Goal: Transaction & Acquisition: Download file/media

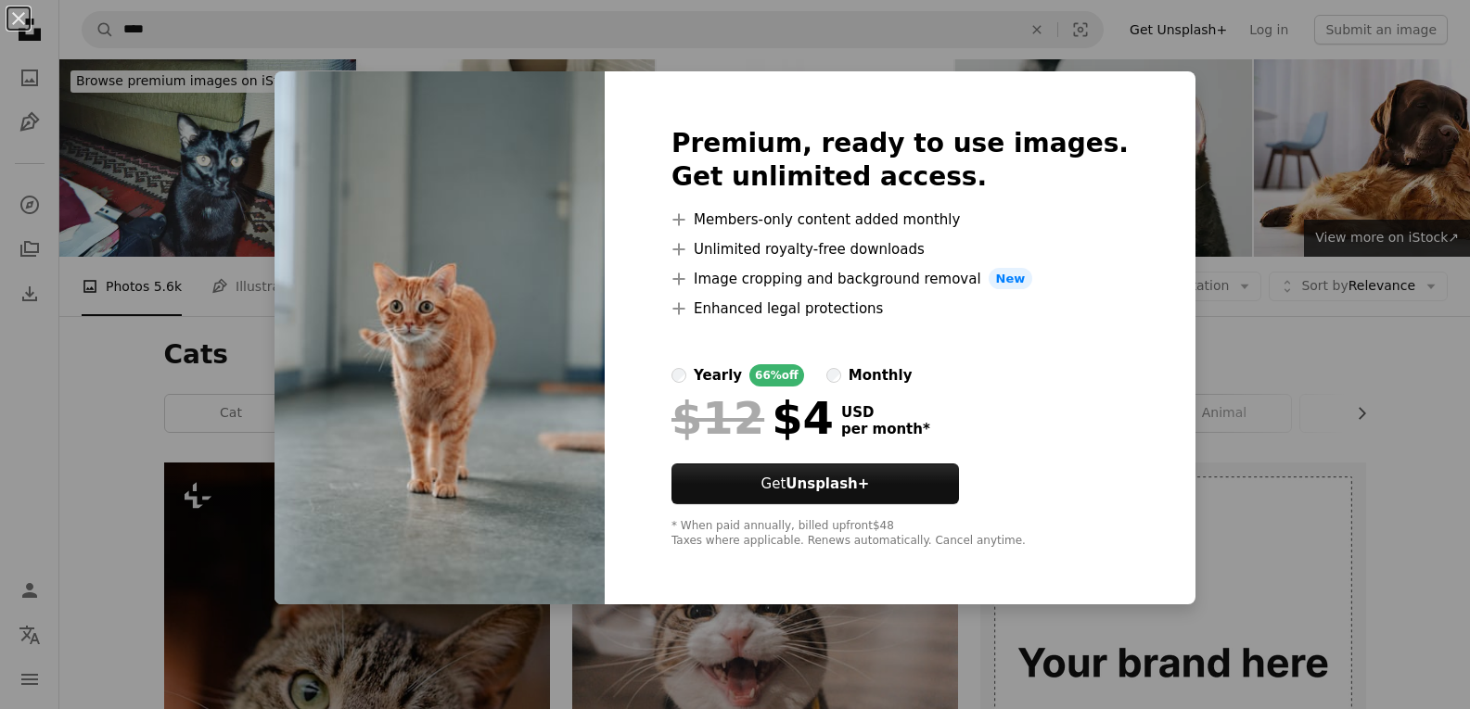
scroll to position [1020, 0]
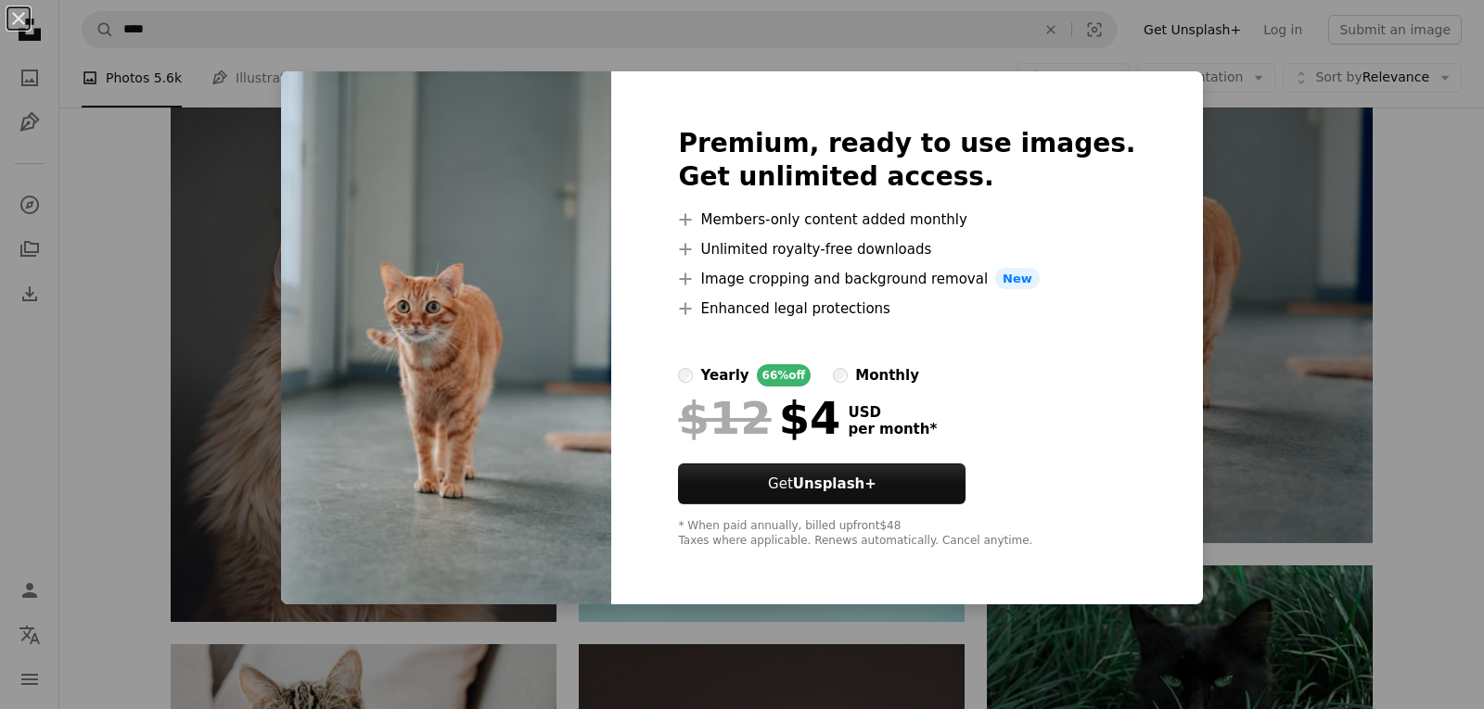
click at [1445, 295] on div "An X shape Premium, ready to use images. Get unlimited access. A plus sign Memb…" at bounding box center [742, 354] width 1484 height 709
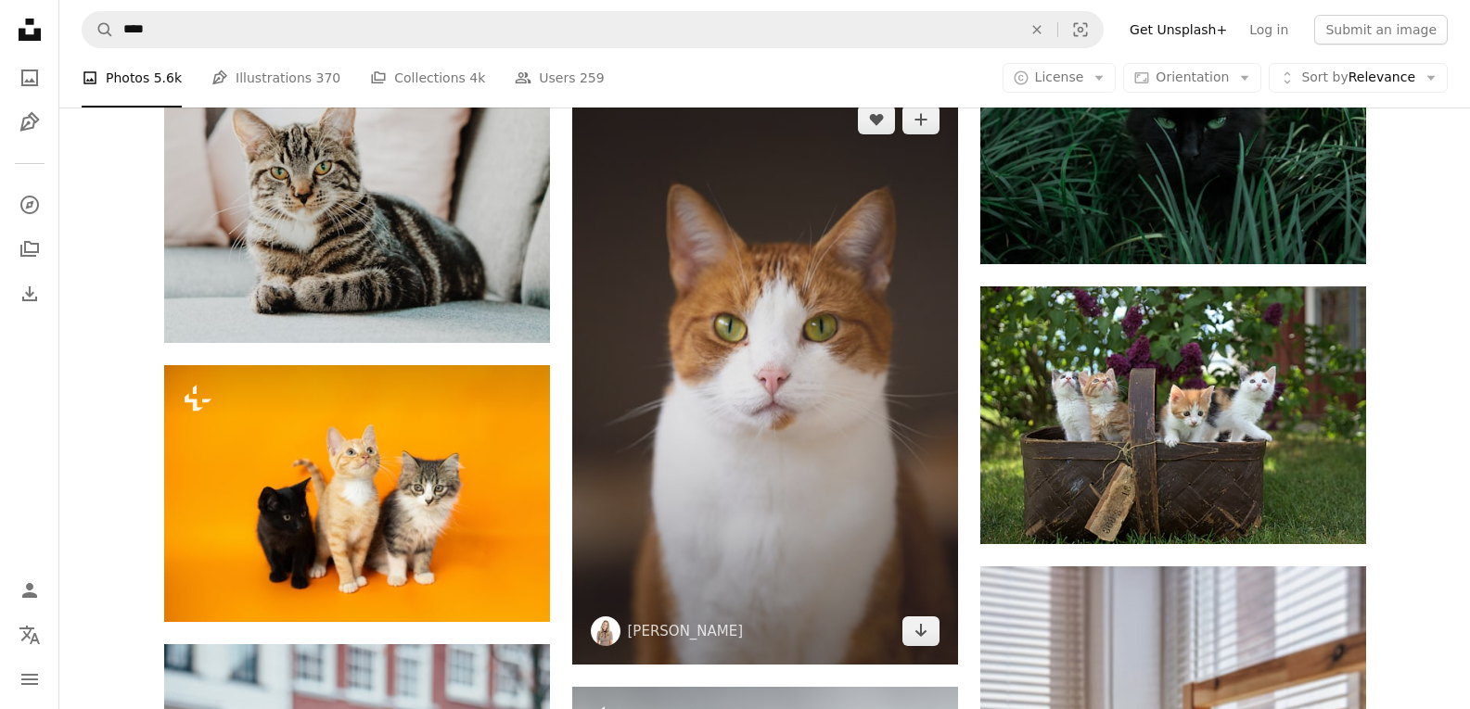
scroll to position [1669, 0]
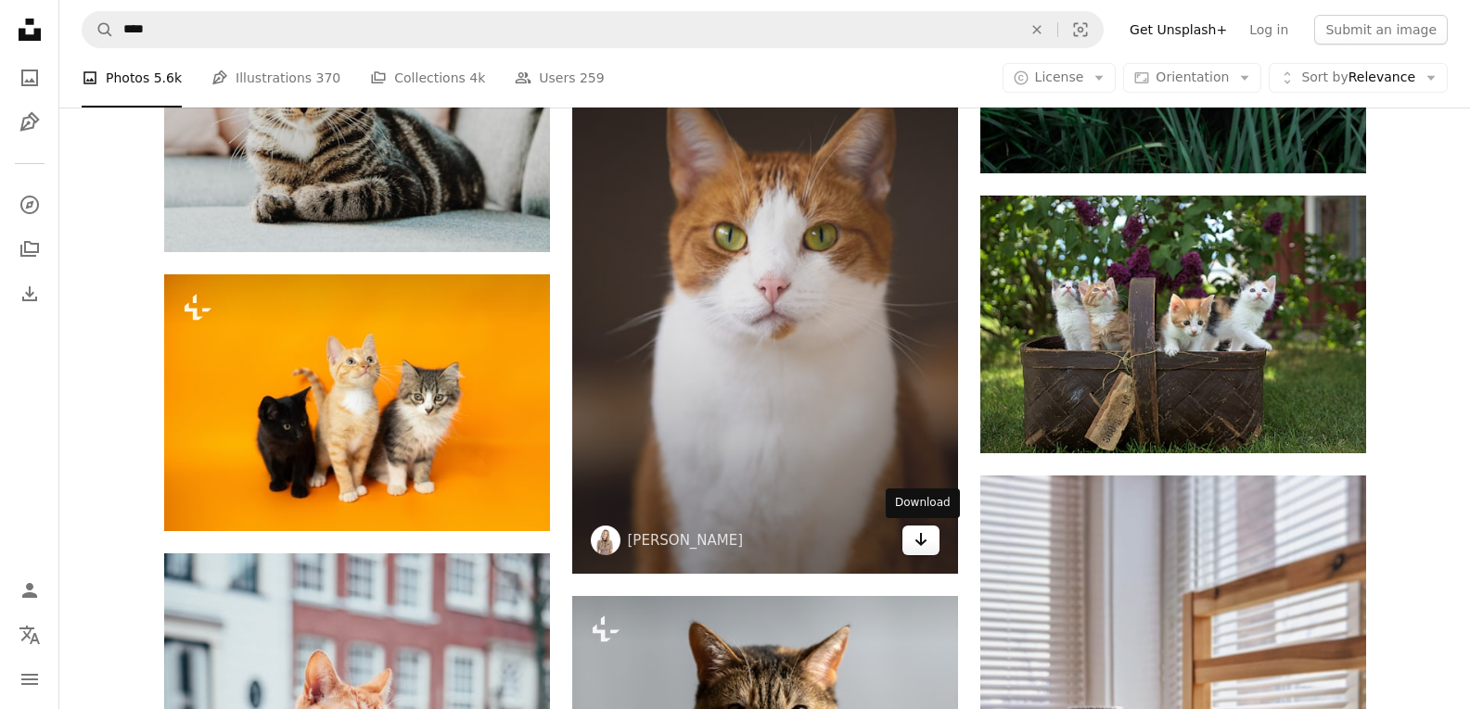
click at [921, 546] on icon "Arrow pointing down" at bounding box center [920, 540] width 15 height 22
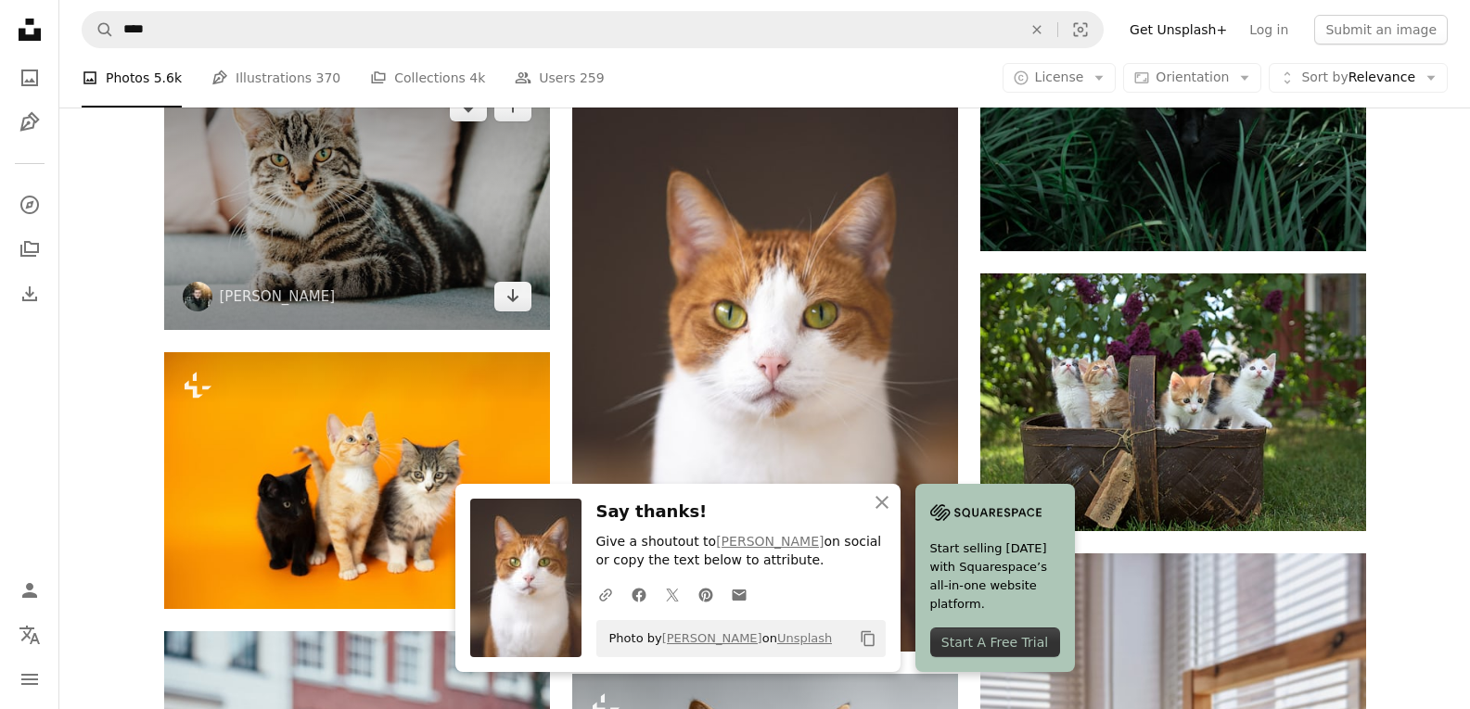
scroll to position [1484, 0]
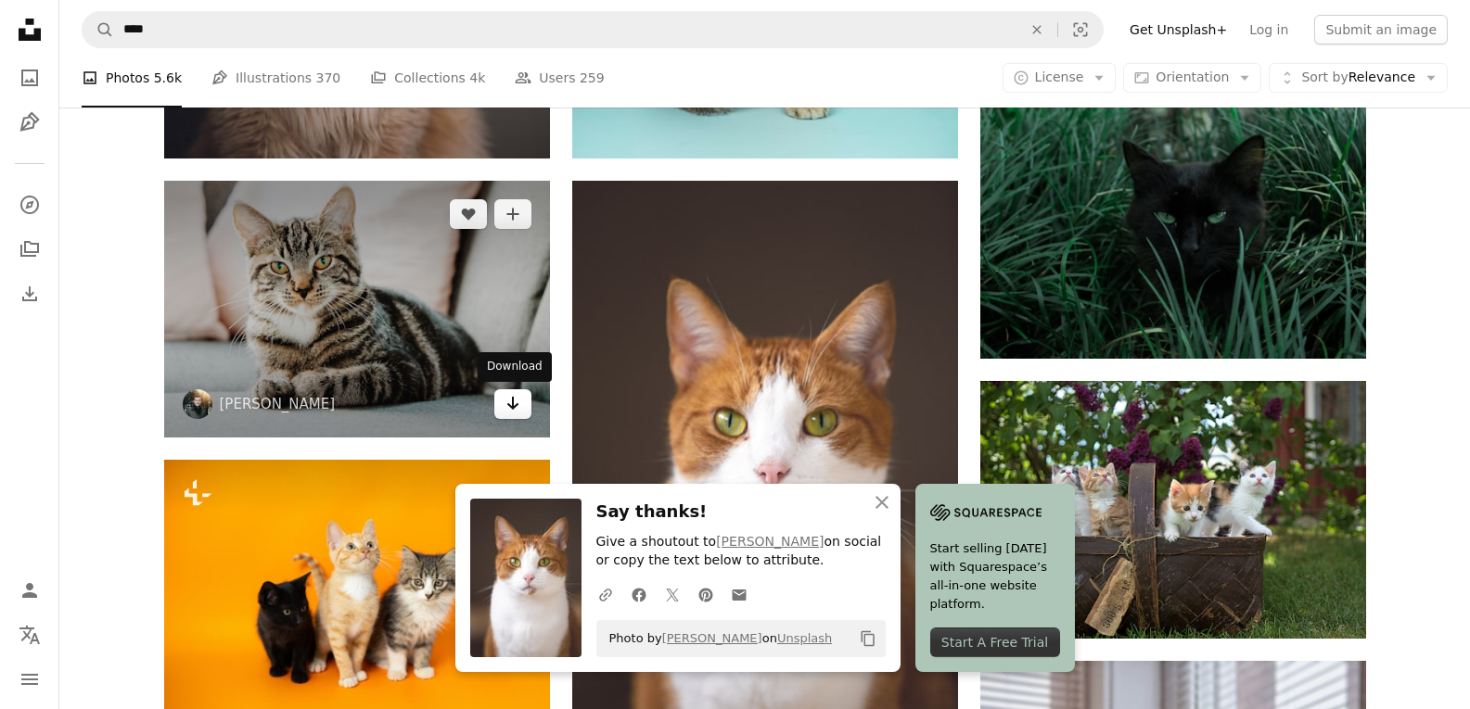
click at [518, 402] on icon "Arrow pointing down" at bounding box center [512, 403] width 15 height 22
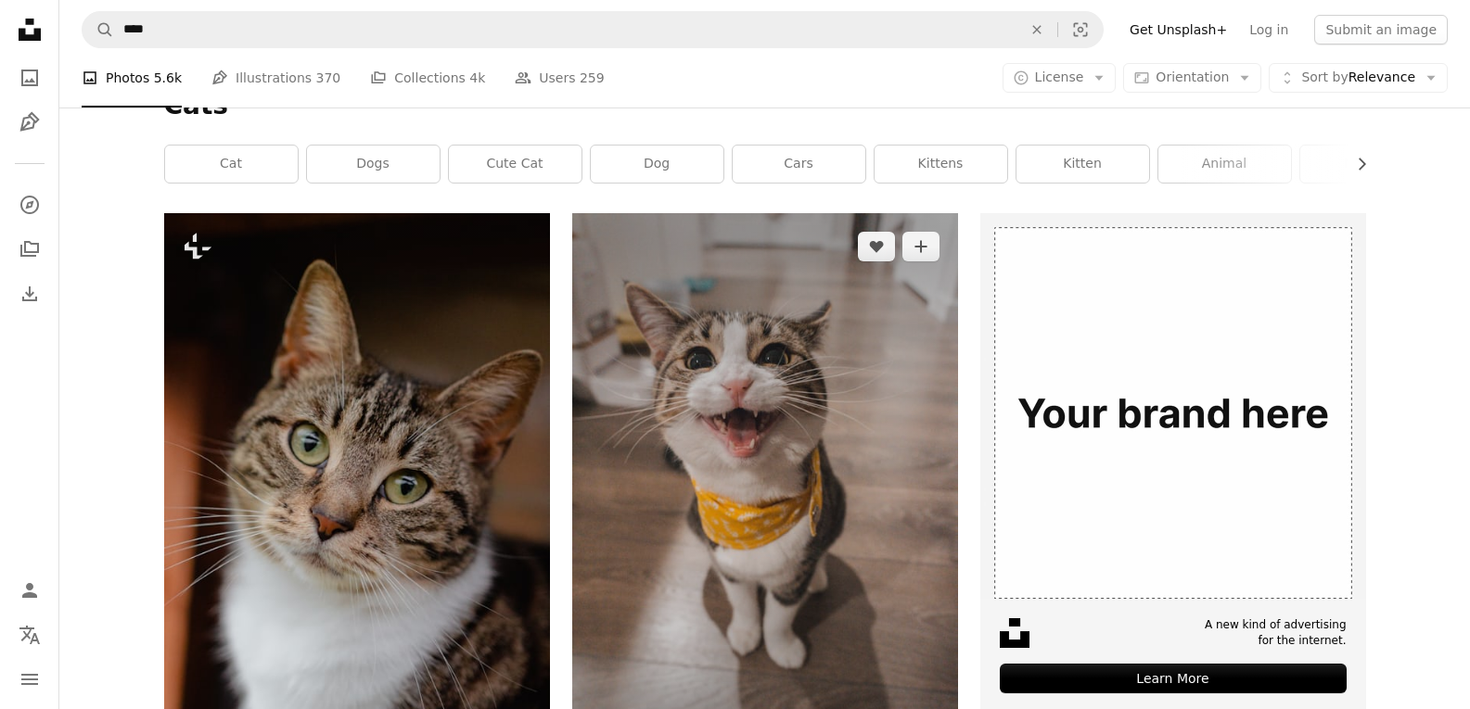
scroll to position [0, 0]
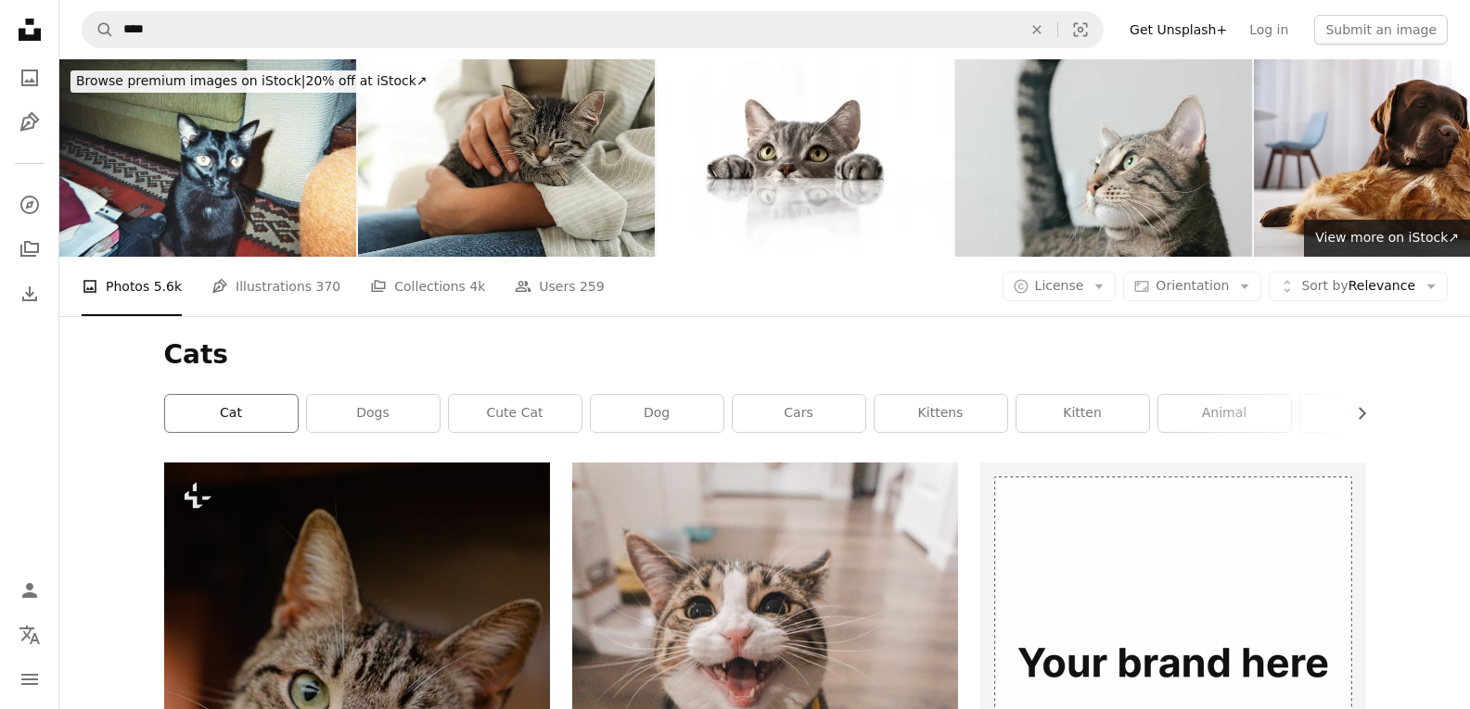
click at [236, 402] on link "cat" at bounding box center [231, 413] width 133 height 37
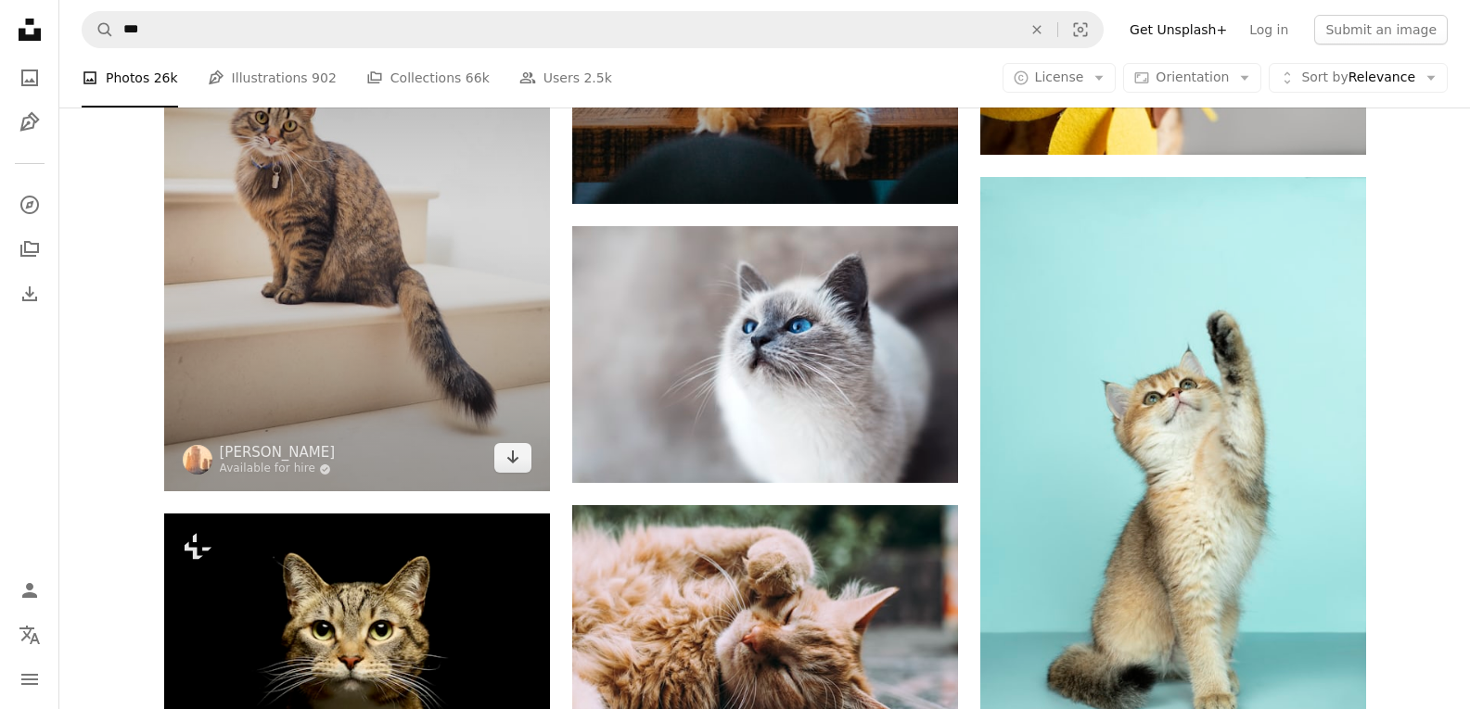
scroll to position [1113, 0]
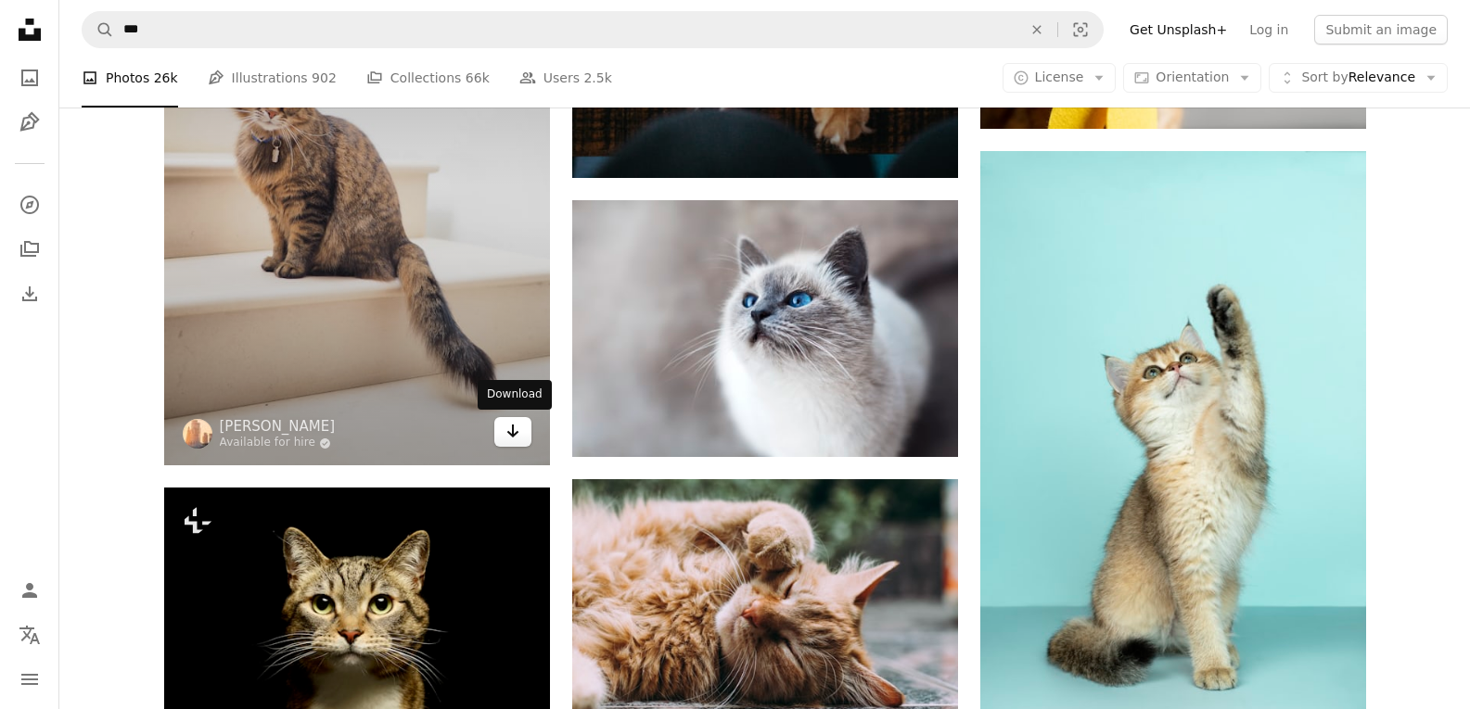
click at [517, 430] on icon "Arrow pointing down" at bounding box center [512, 431] width 15 height 22
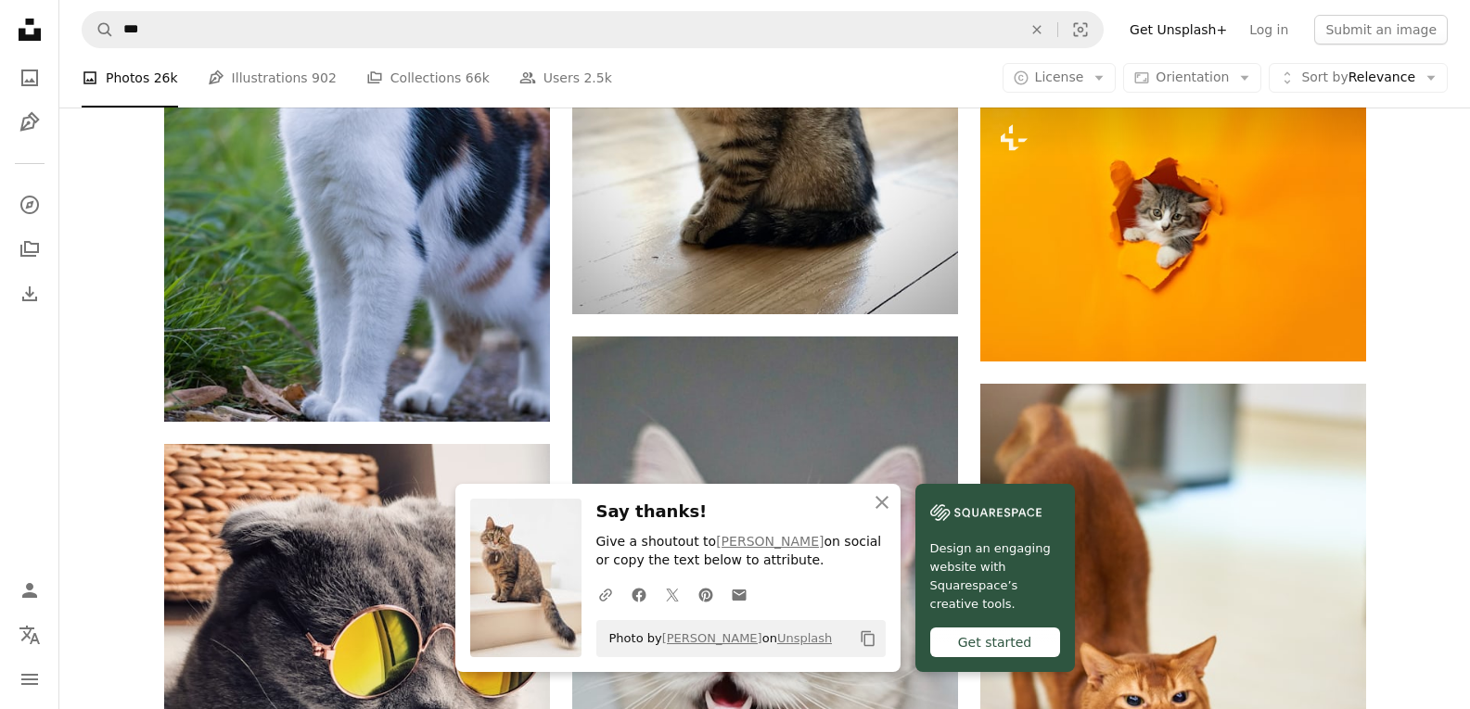
scroll to position [2040, 0]
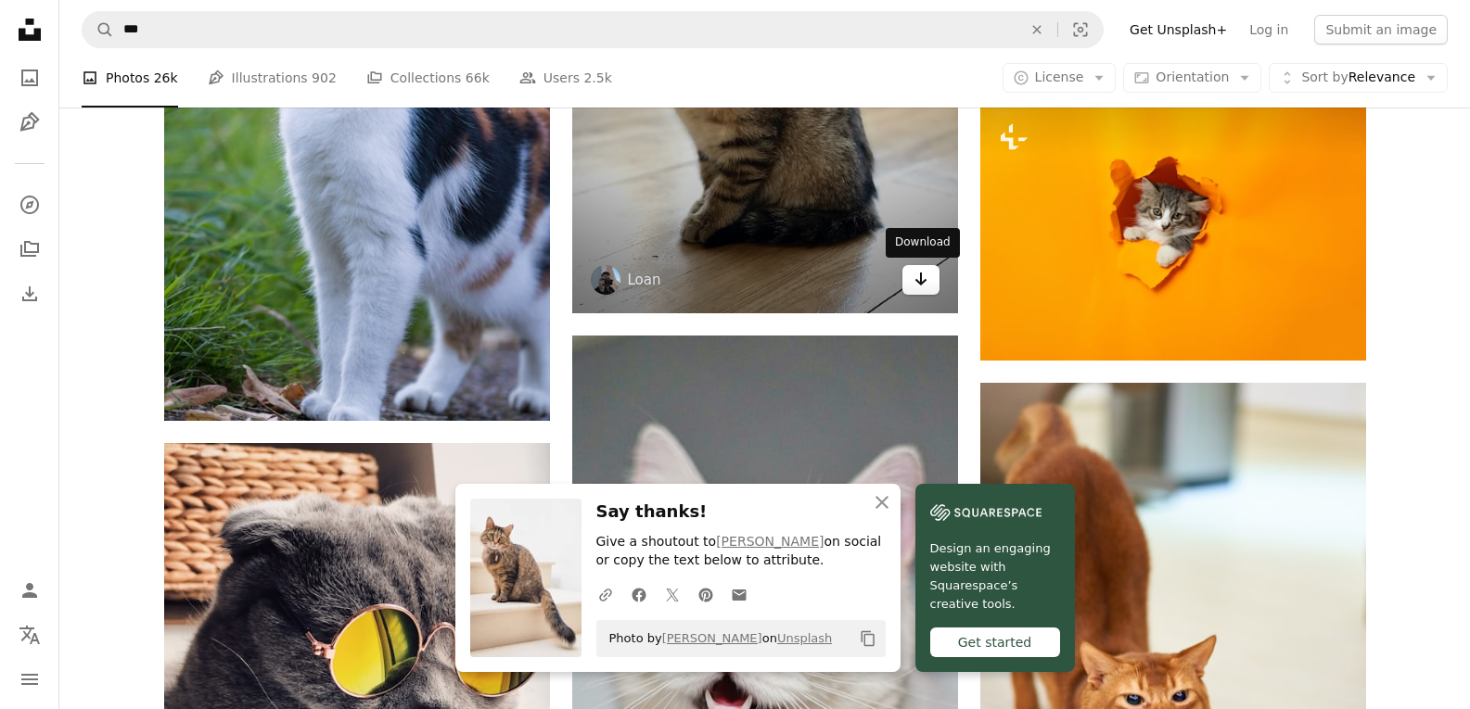
click at [928, 279] on link "Arrow pointing down" at bounding box center [920, 280] width 37 height 30
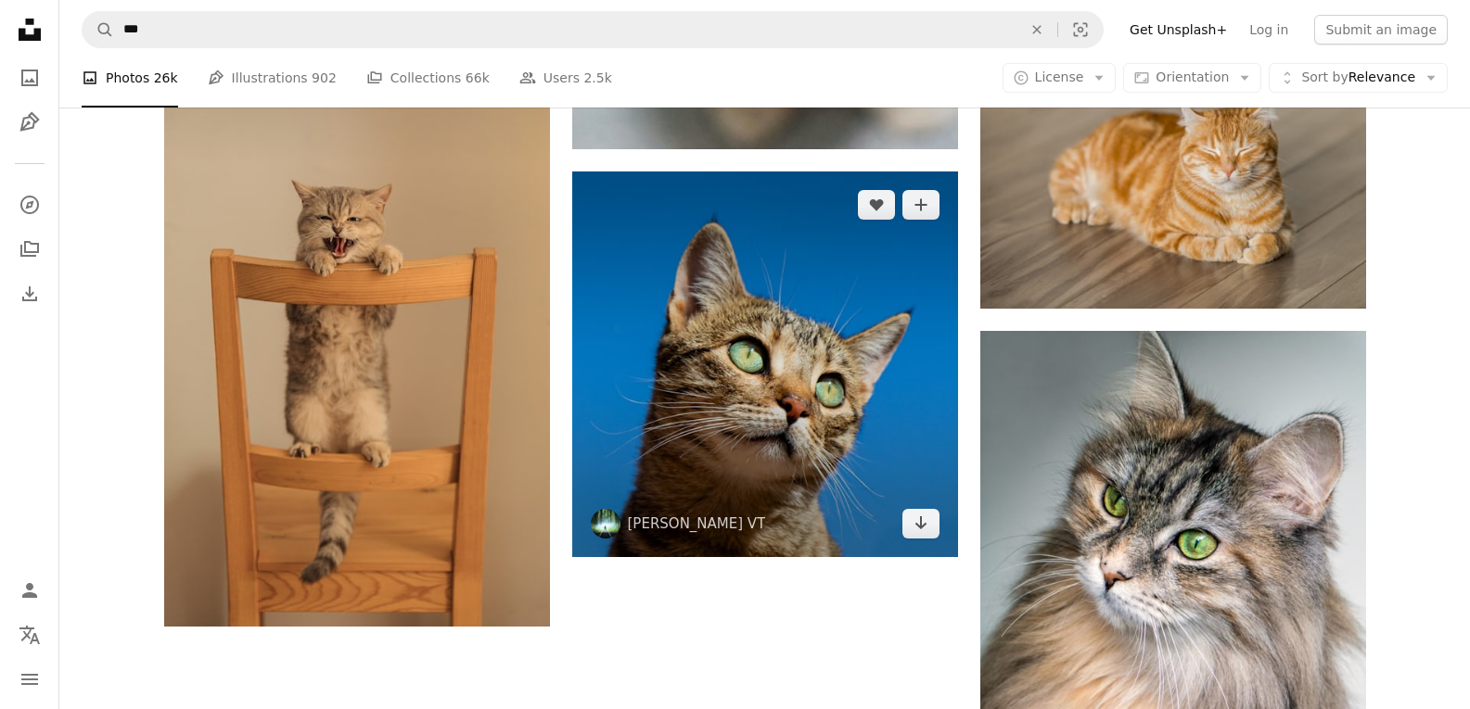
scroll to position [3153, 0]
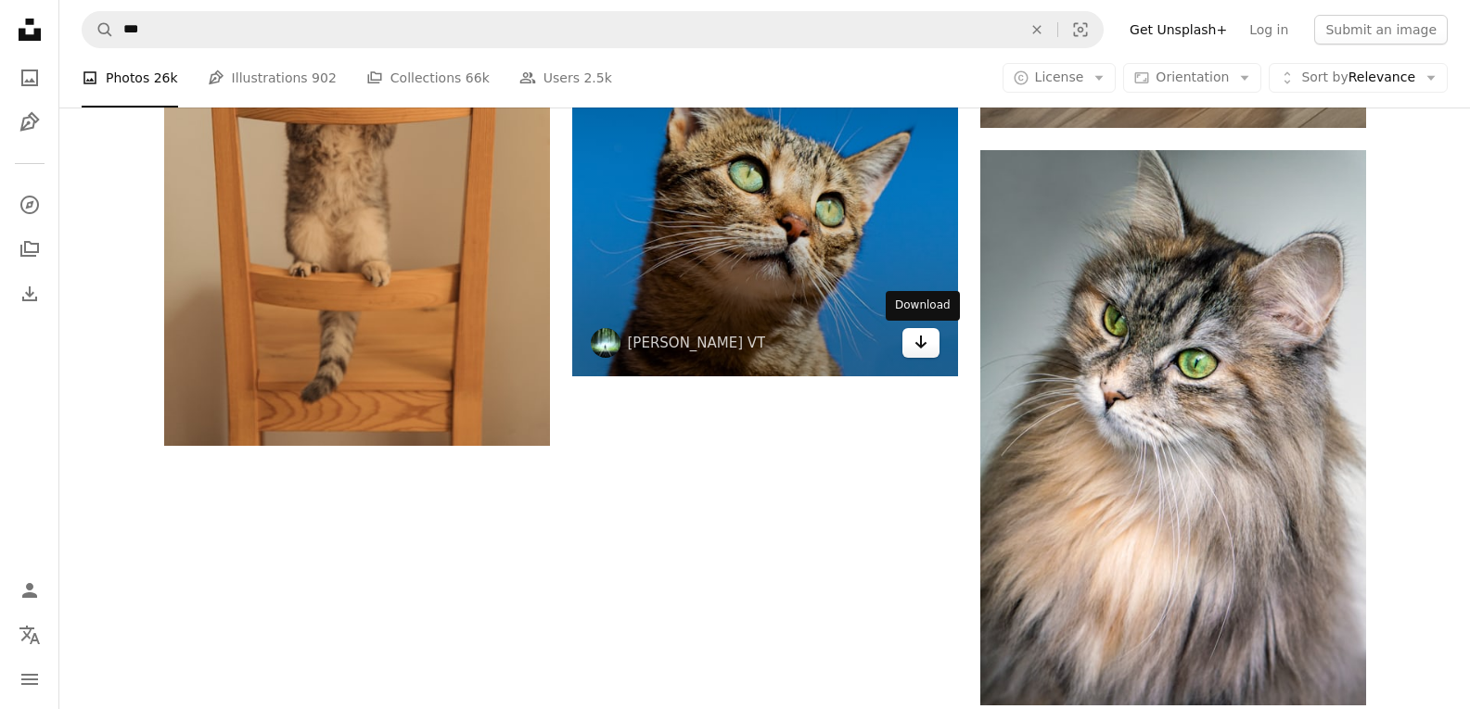
click at [910, 353] on link "Arrow pointing down" at bounding box center [920, 343] width 37 height 30
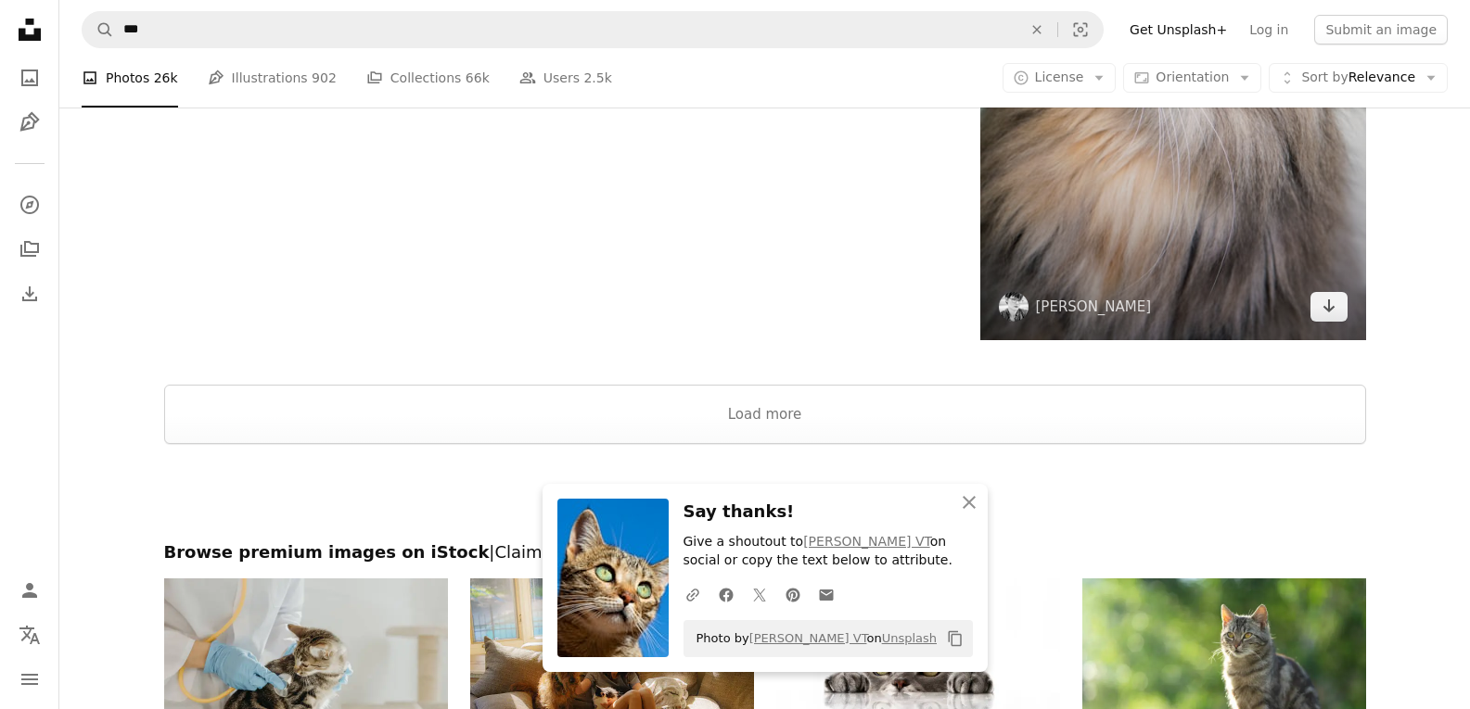
scroll to position [3617, 0]
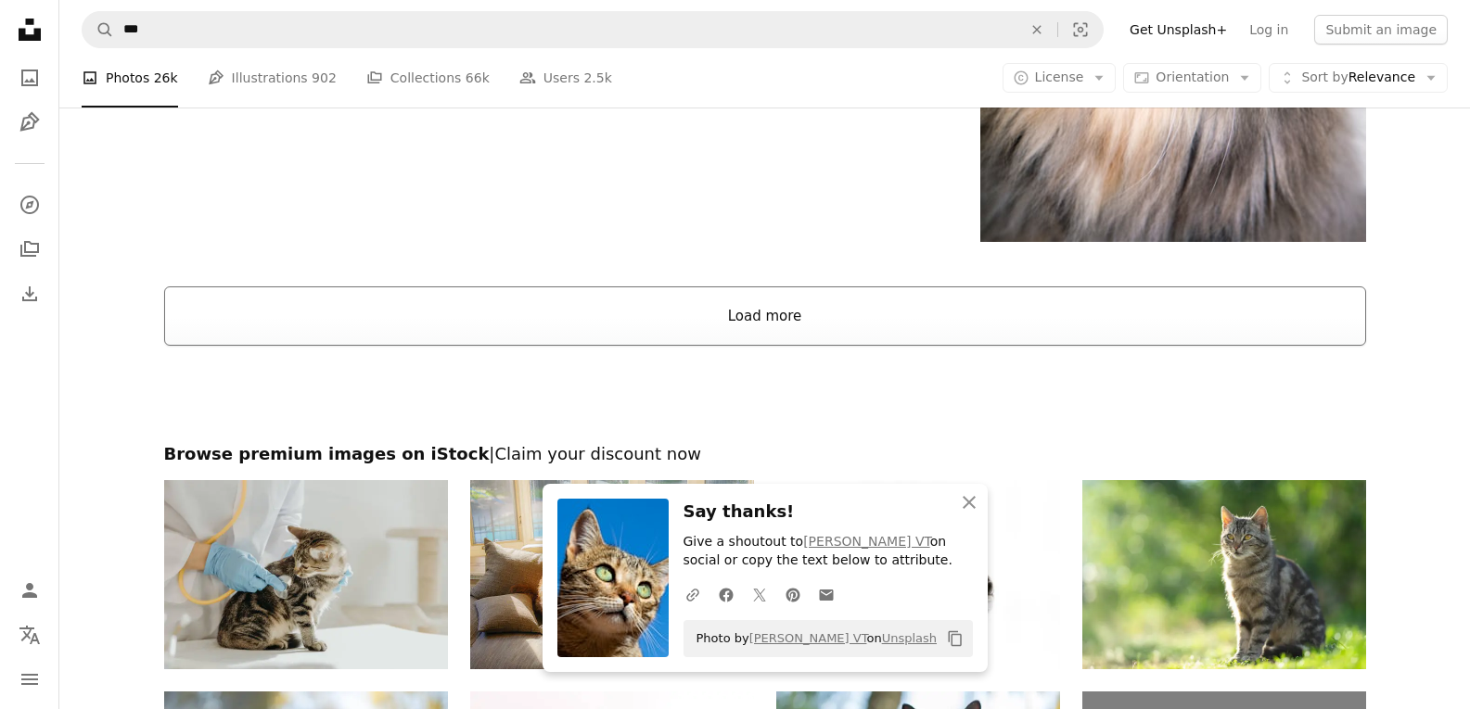
click at [774, 336] on button "Load more" at bounding box center [765, 316] width 1202 height 59
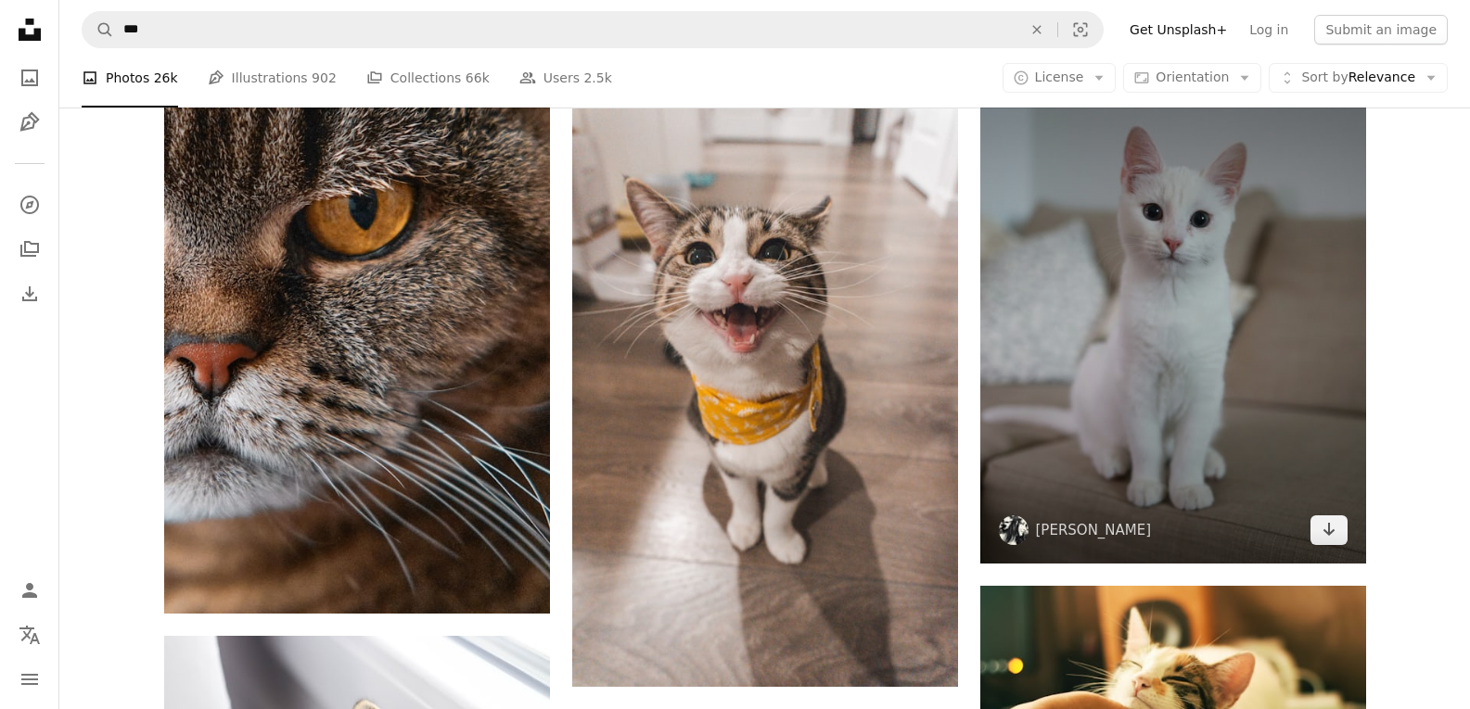
scroll to position [4822, 0]
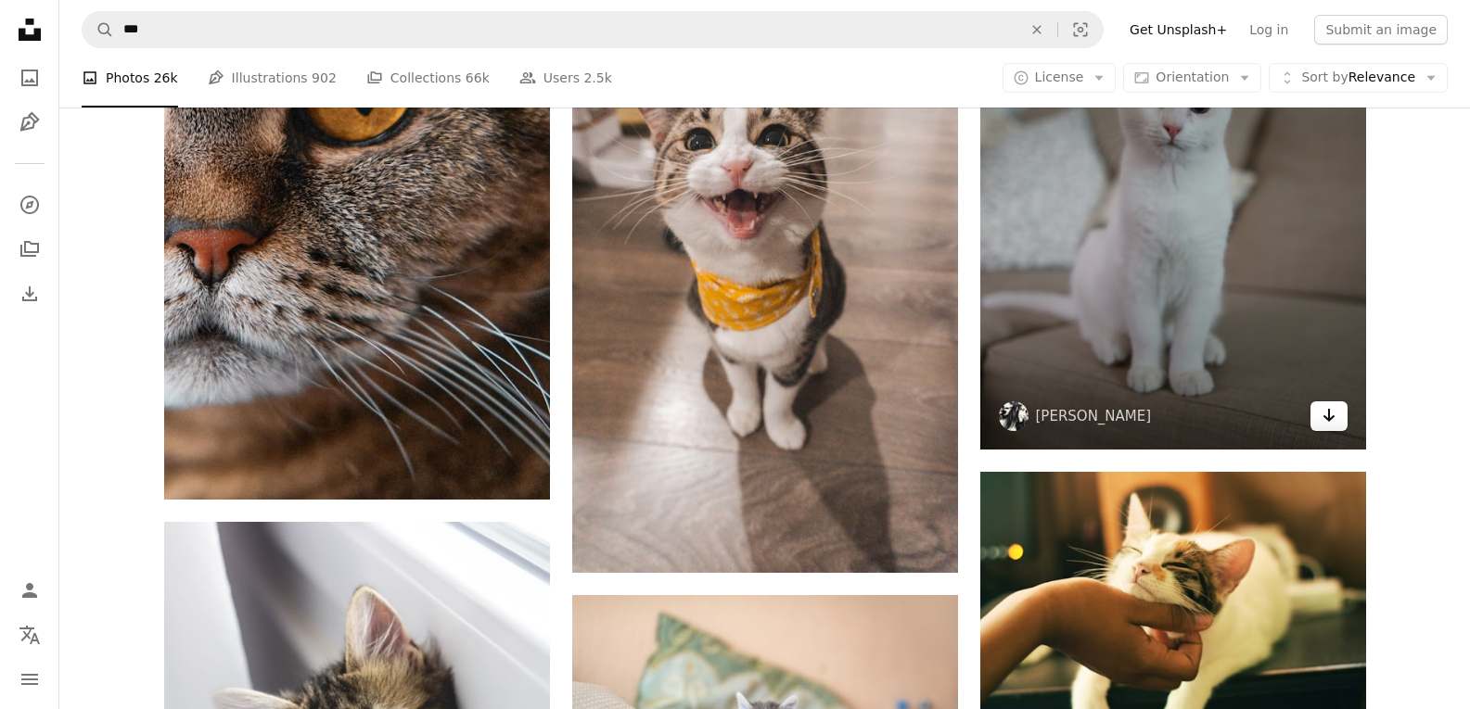
click at [1337, 418] on link "Arrow pointing down" at bounding box center [1328, 417] width 37 height 30
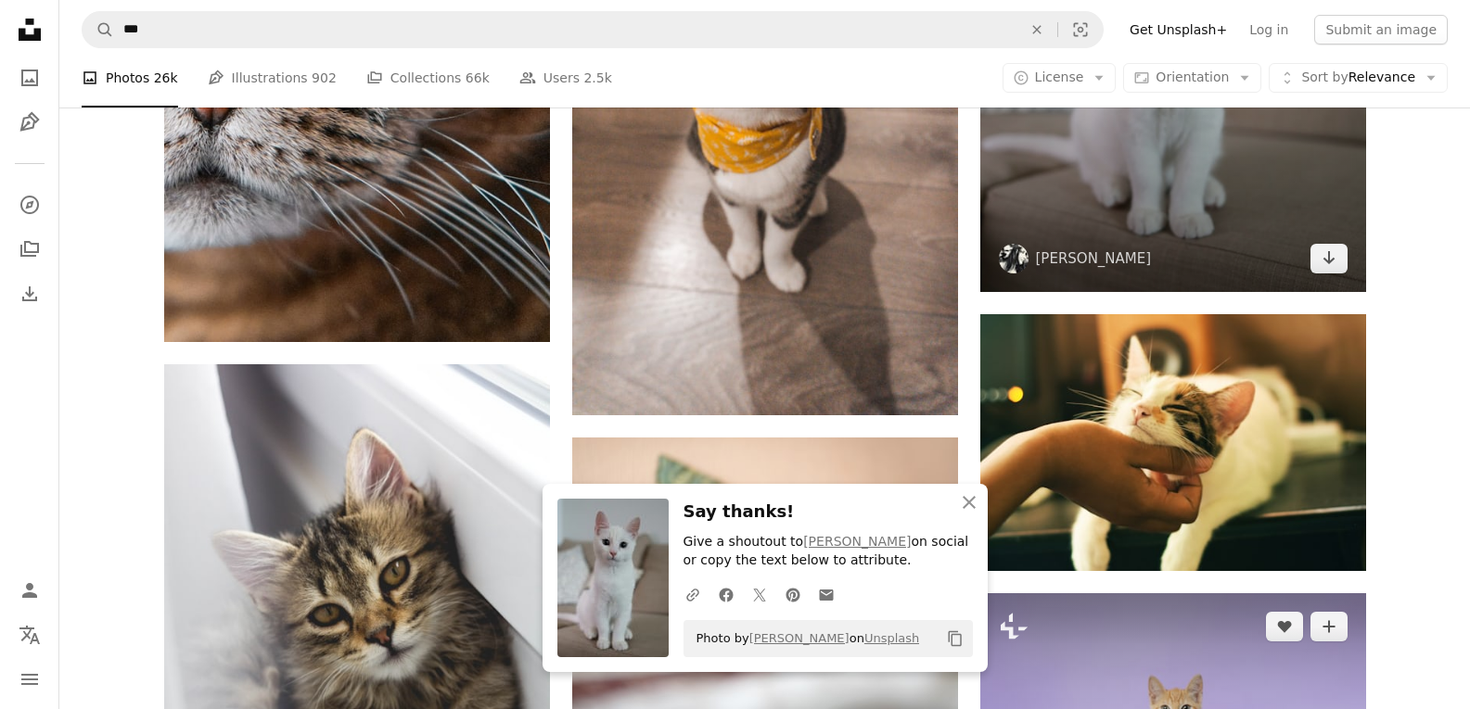
scroll to position [5286, 0]
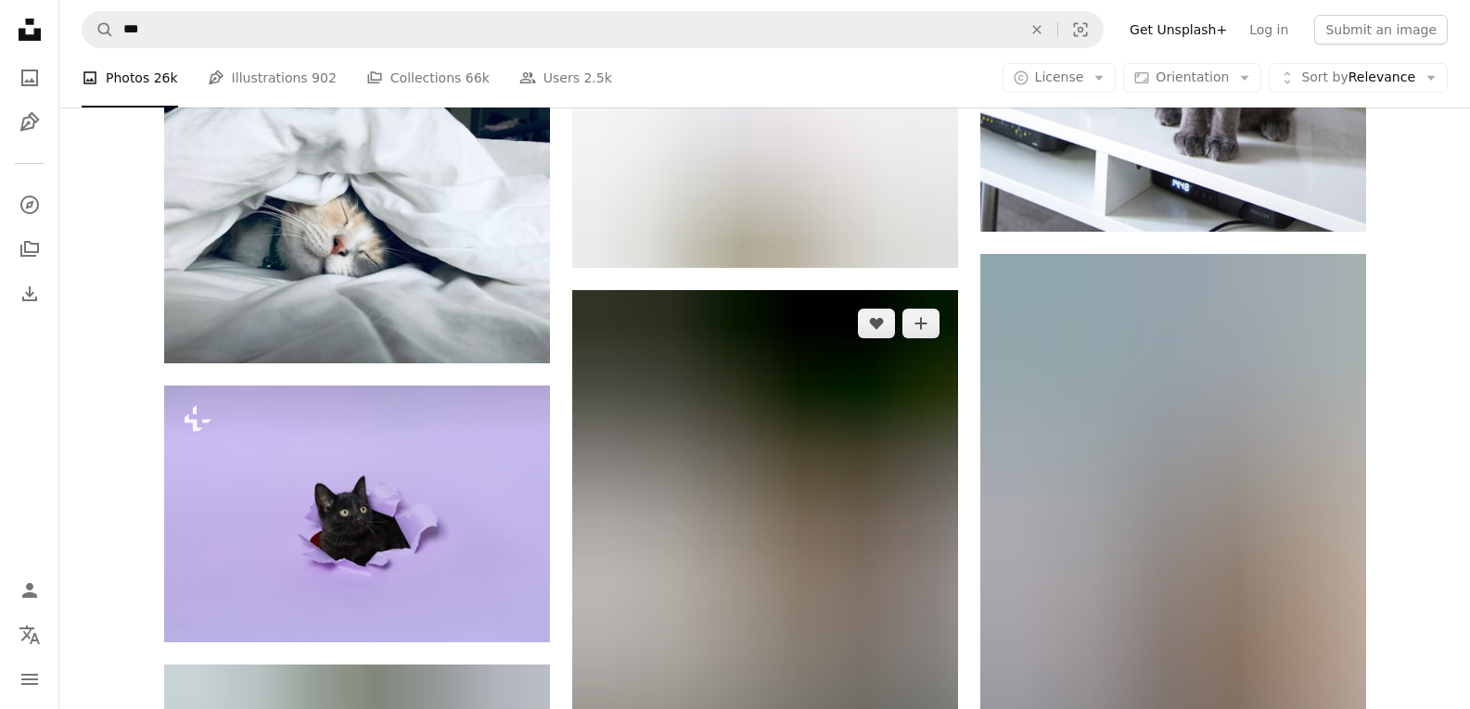
scroll to position [6306, 0]
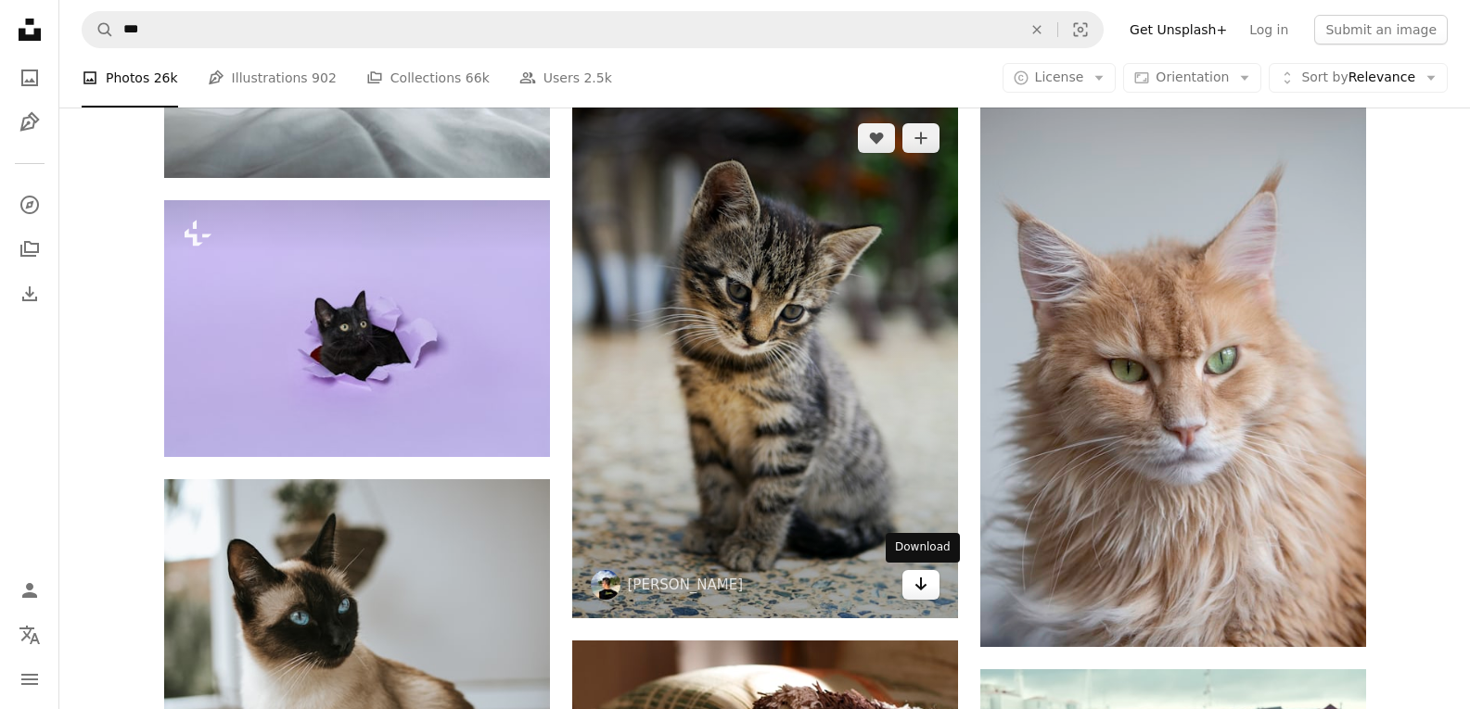
click at [926, 579] on icon "Arrow pointing down" at bounding box center [920, 584] width 15 height 22
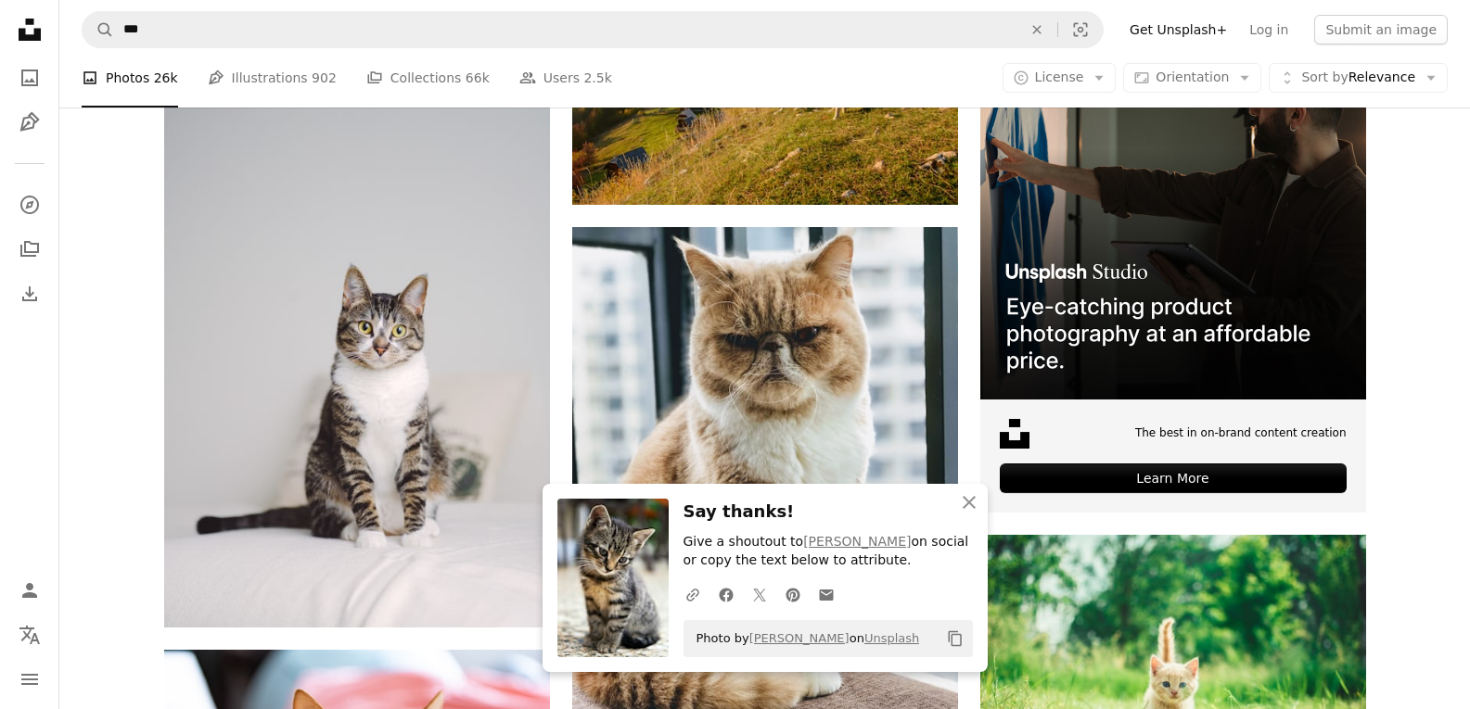
scroll to position [7419, 0]
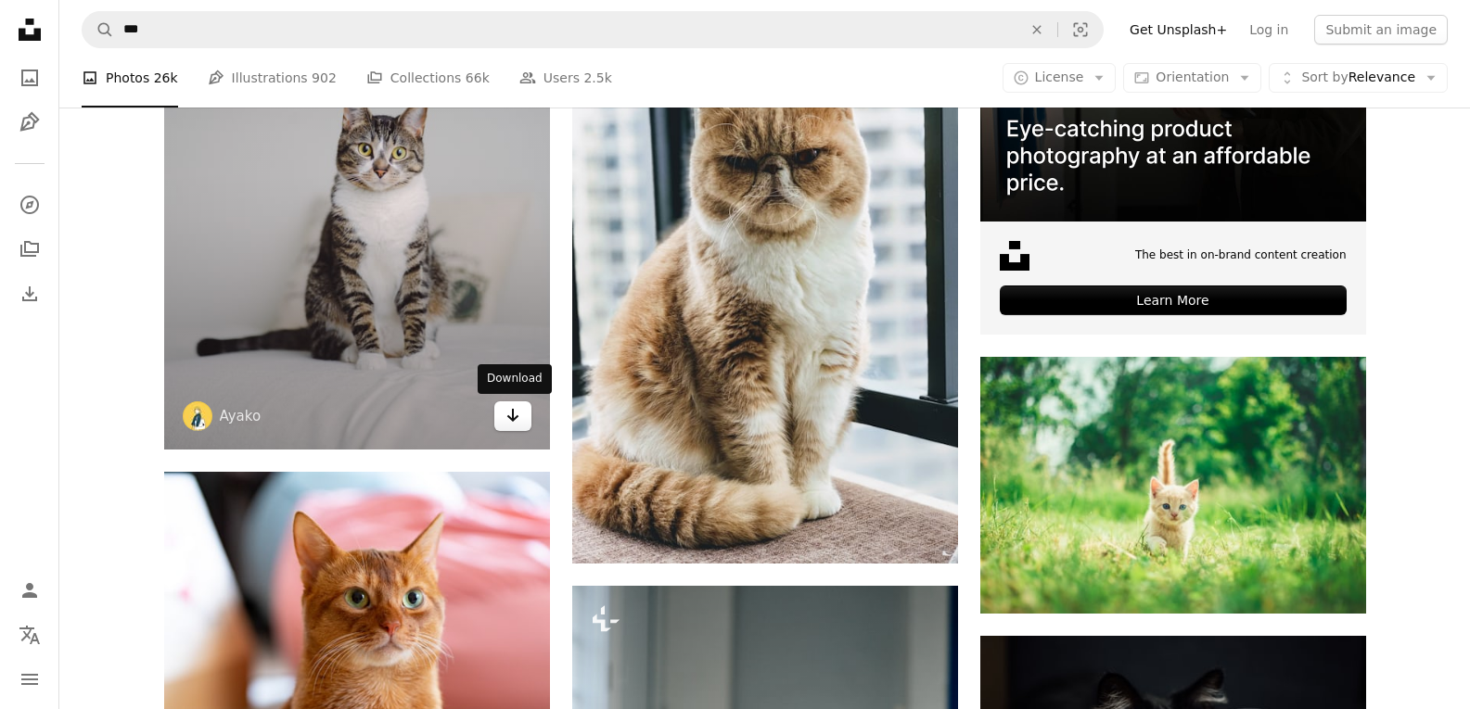
click at [518, 422] on icon "Arrow pointing down" at bounding box center [512, 415] width 15 height 22
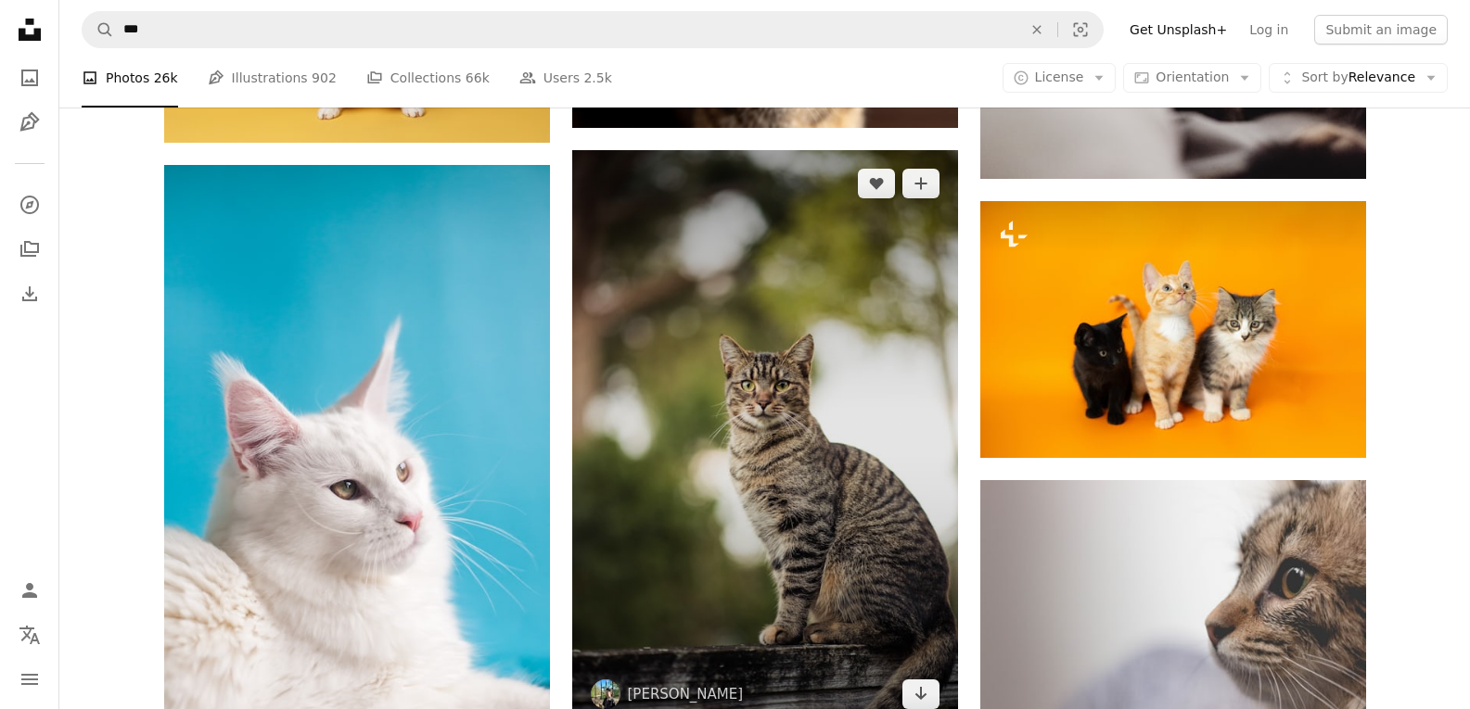
scroll to position [8996, 0]
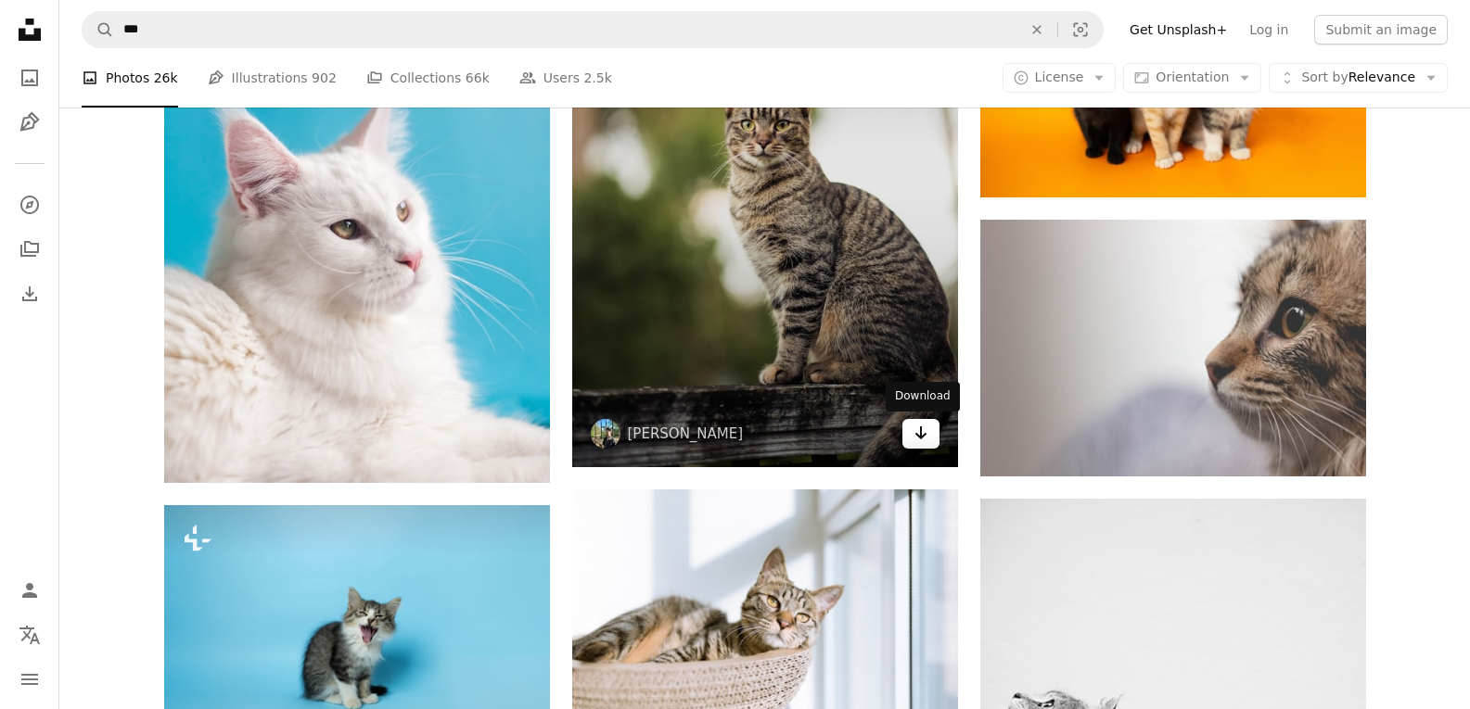
click at [919, 429] on icon "Arrow pointing down" at bounding box center [920, 433] width 15 height 22
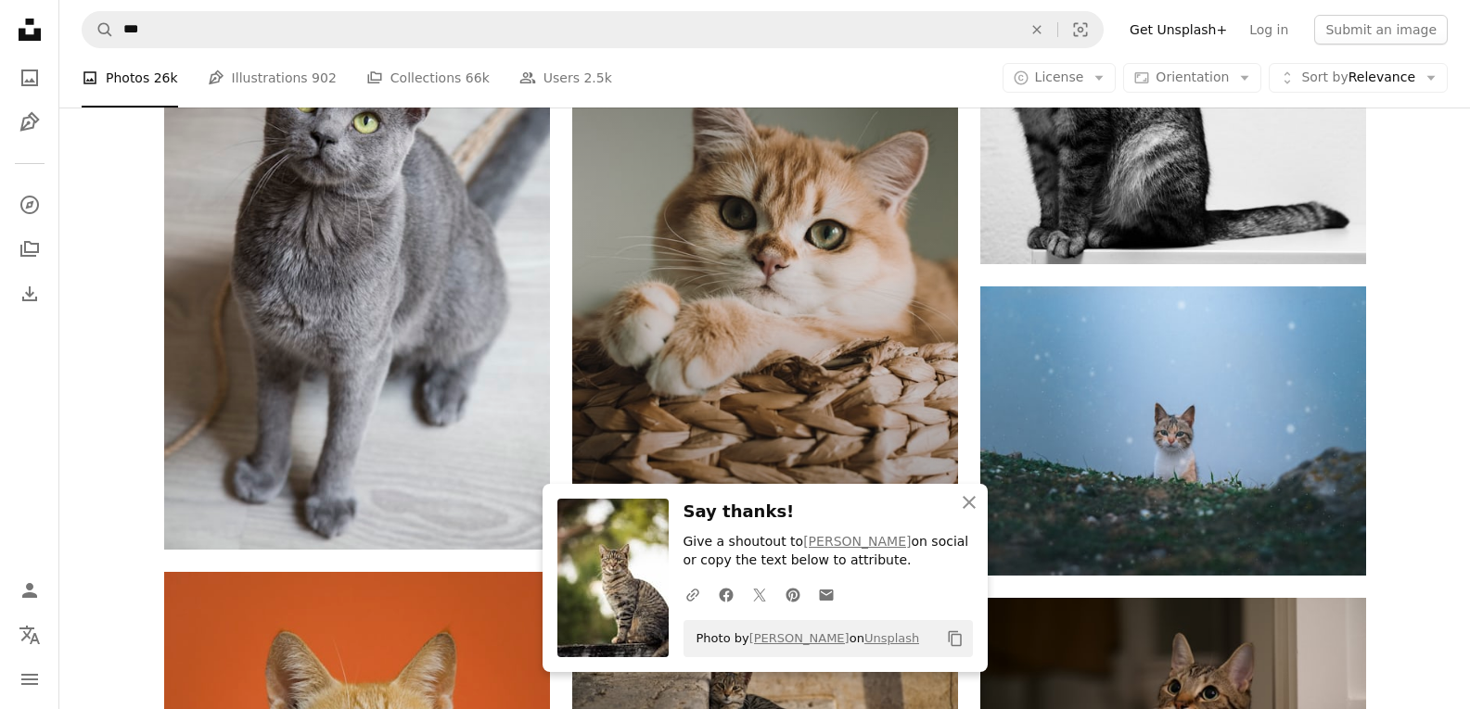
scroll to position [9830, 0]
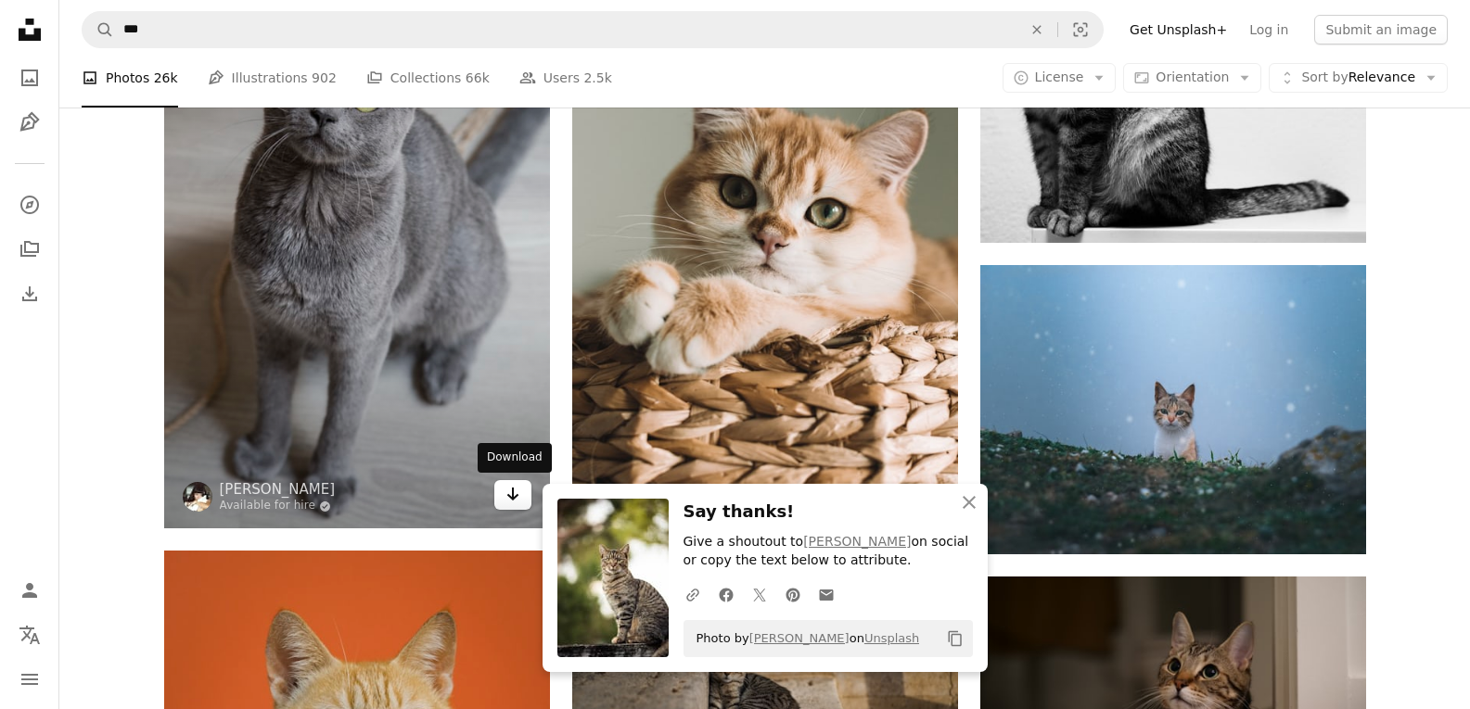
click at [521, 507] on link "Arrow pointing down" at bounding box center [512, 495] width 37 height 30
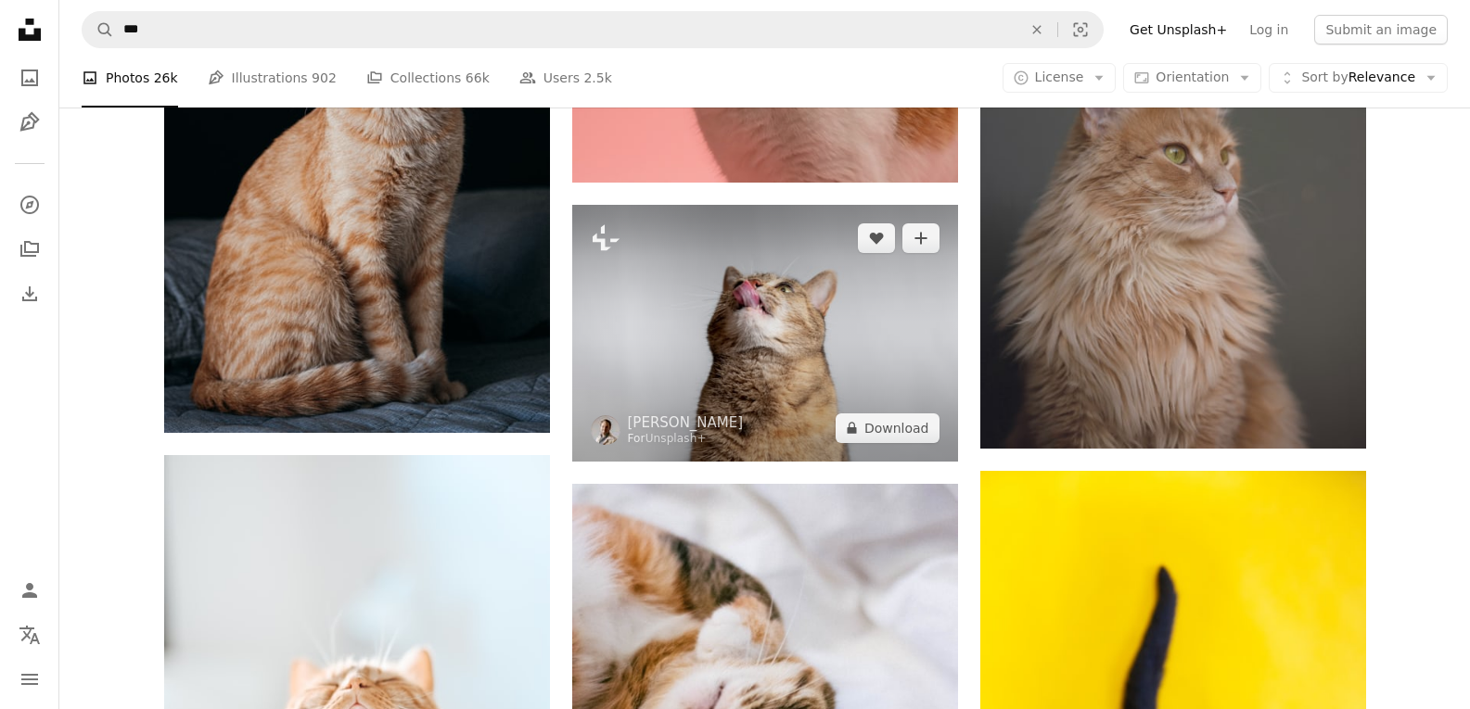
scroll to position [11129, 0]
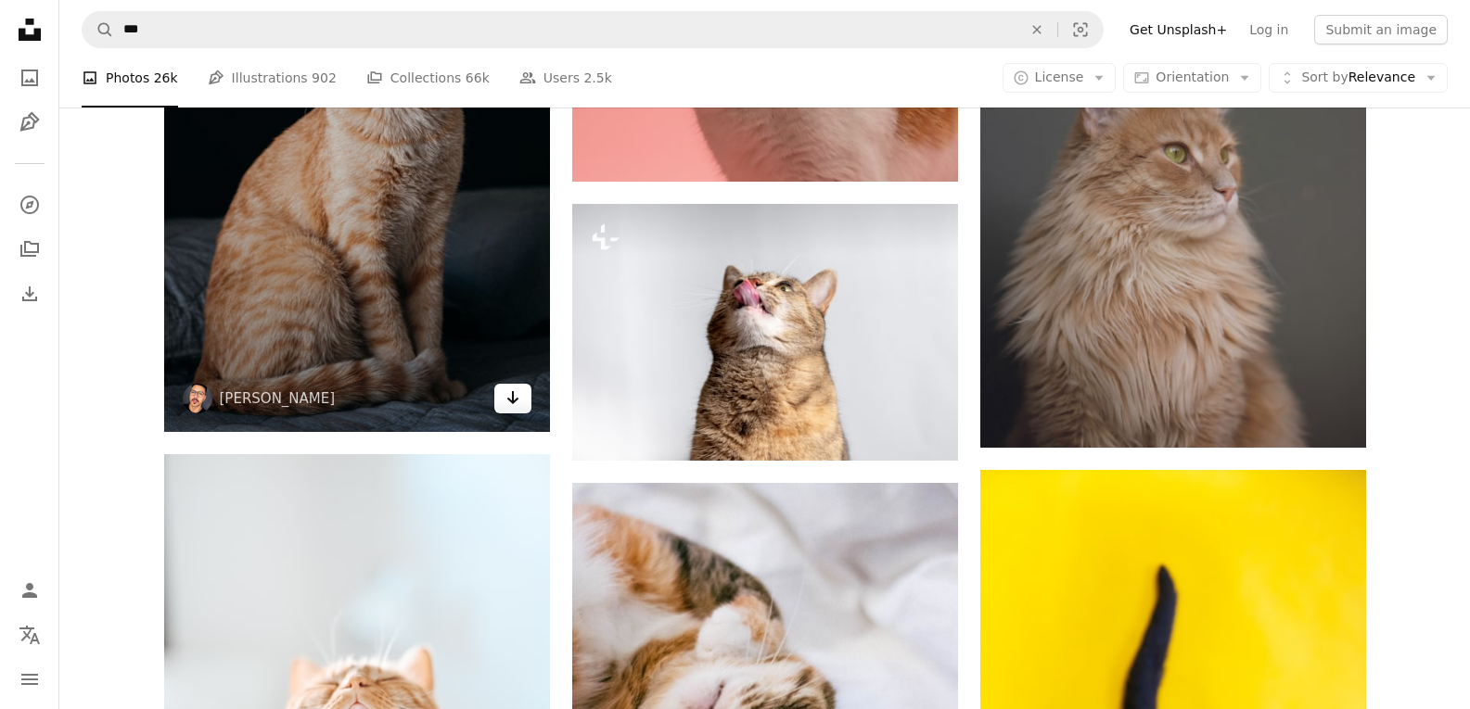
click at [514, 409] on link "Arrow pointing down" at bounding box center [512, 399] width 37 height 30
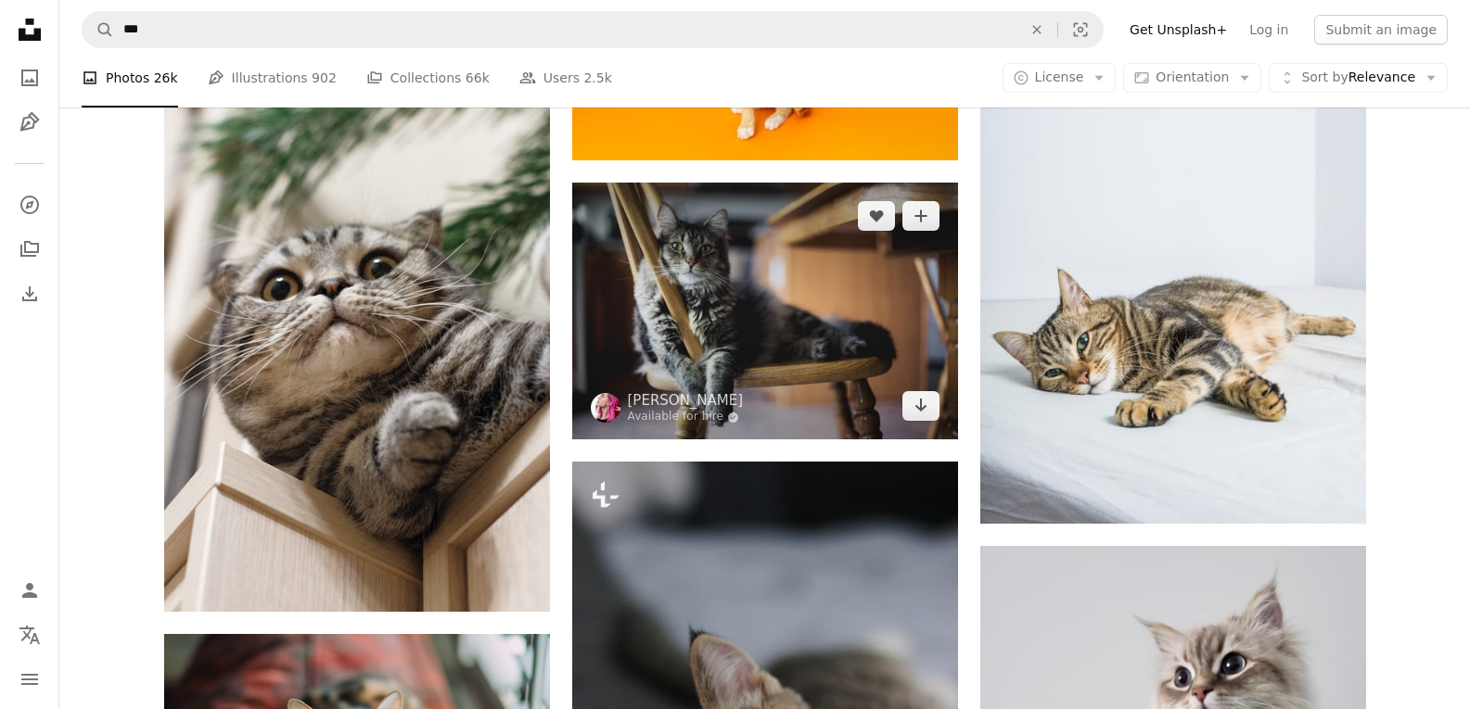
scroll to position [15766, 0]
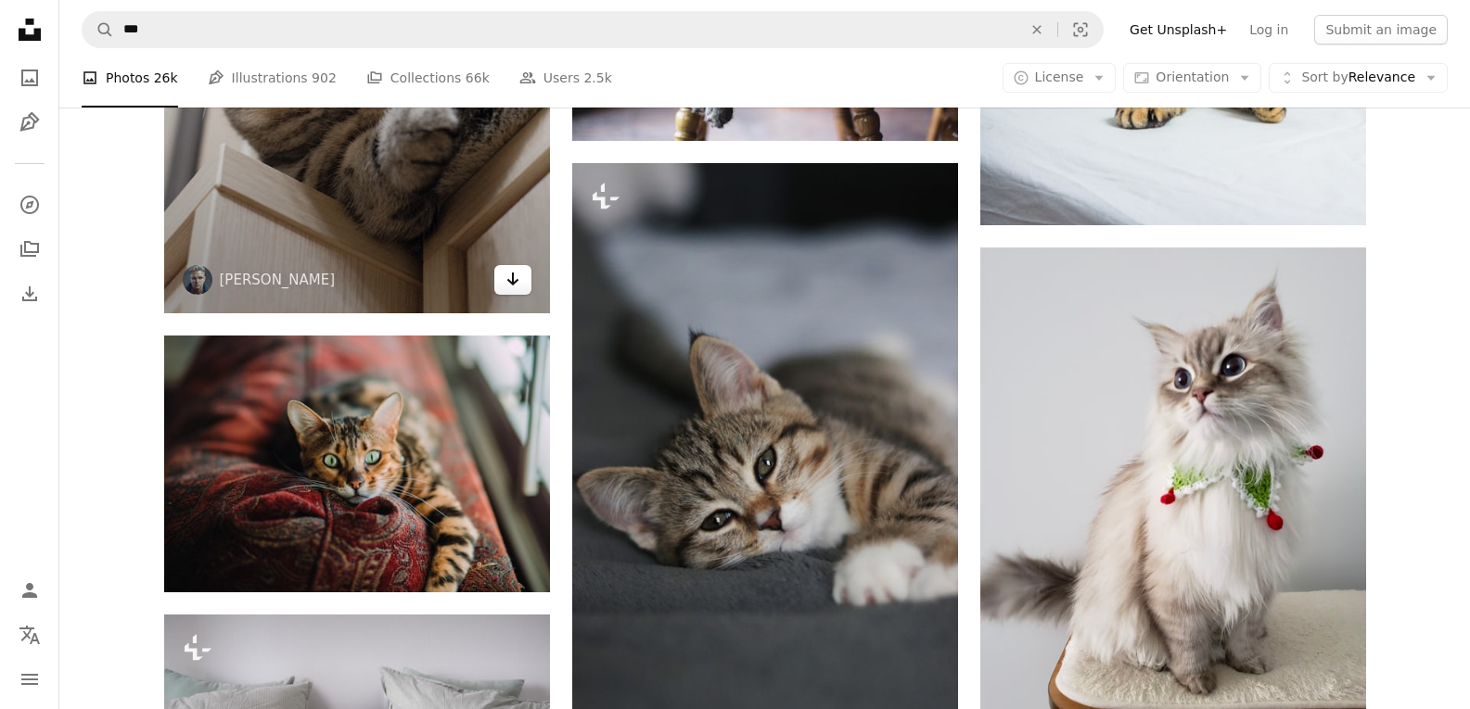
click at [519, 283] on icon "Arrow pointing down" at bounding box center [512, 279] width 15 height 22
